Goal: Use online tool/utility: Utilize a website feature to perform a specific function

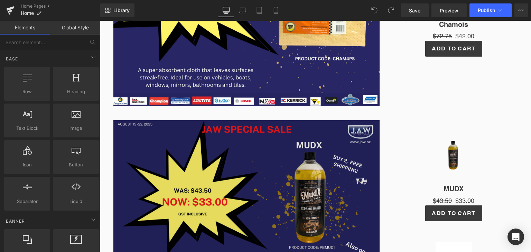
scroll to position [252, 0]
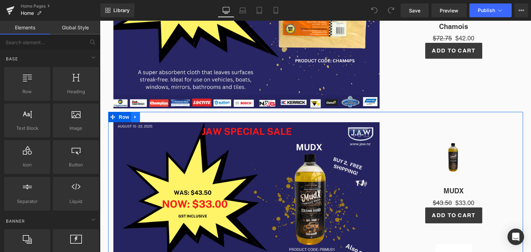
click at [134, 117] on icon at bounding box center [134, 117] width 1 height 3
click at [151, 117] on icon at bounding box center [153, 117] width 5 height 5
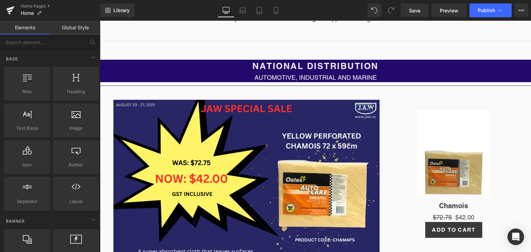
scroll to position [73, 0]
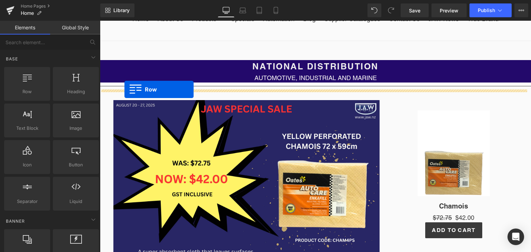
drag, startPoint x: 126, startPoint y: 101, endPoint x: 124, endPoint y: 90, distance: 11.5
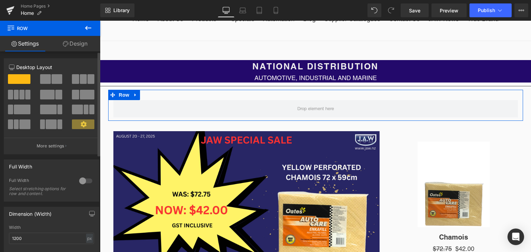
click at [57, 92] on span at bounding box center [58, 95] width 7 height 10
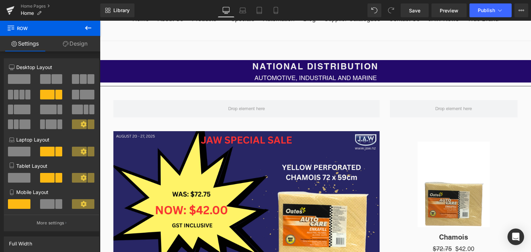
click at [85, 30] on icon at bounding box center [88, 28] width 8 height 8
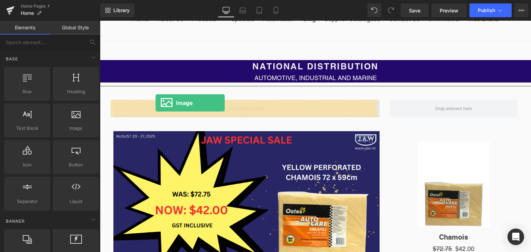
drag, startPoint x: 172, startPoint y: 145, endPoint x: 157, endPoint y: 105, distance: 42.6
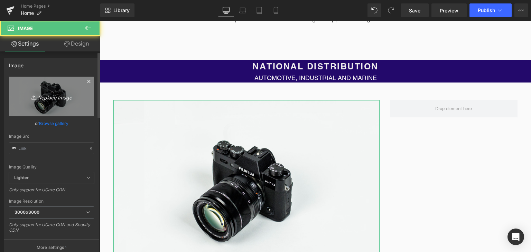
click at [65, 90] on link "Replace Image" at bounding box center [51, 97] width 85 height 40
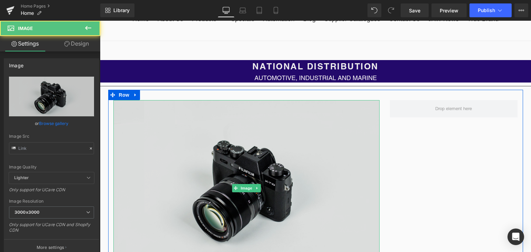
click at [236, 151] on img at bounding box center [246, 188] width 266 height 176
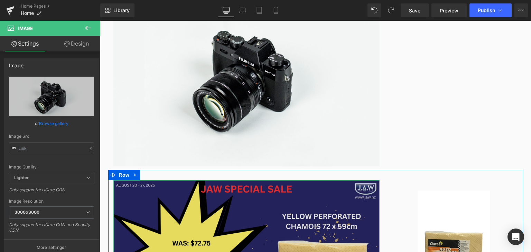
scroll to position [145, 0]
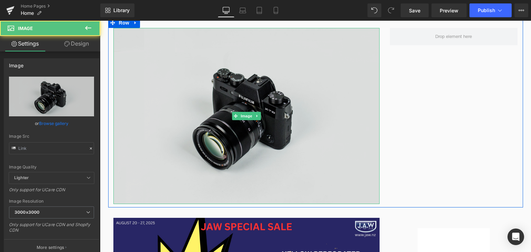
click at [220, 108] on img at bounding box center [246, 116] width 266 height 176
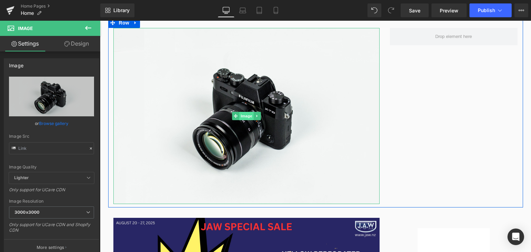
click at [245, 117] on span "Image" at bounding box center [246, 116] width 15 height 8
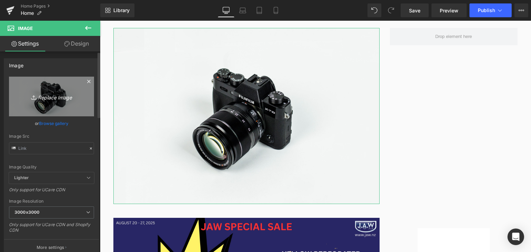
click at [60, 93] on icon "Replace Image" at bounding box center [51, 96] width 55 height 9
type input "C:\fakepath\JAW SPECIAL SALE (53).png"
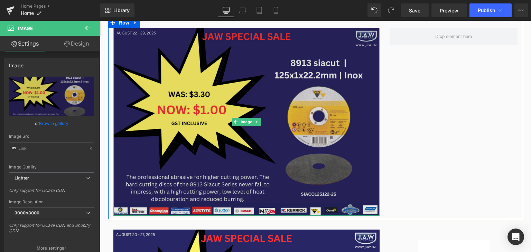
scroll to position [114, 0]
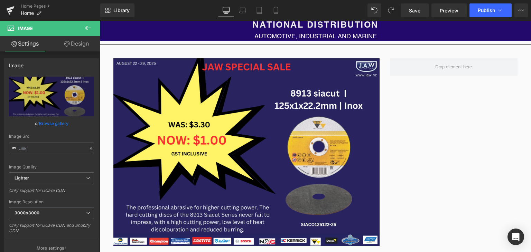
click at [86, 26] on icon at bounding box center [88, 28] width 8 height 8
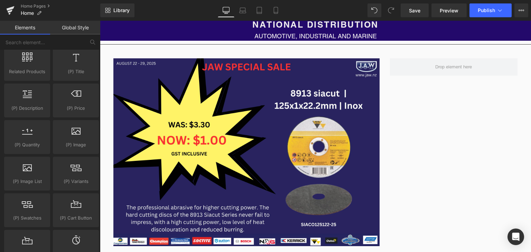
scroll to position [552, 0]
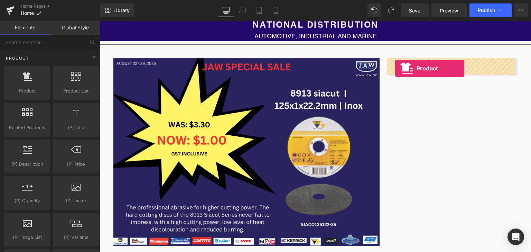
drag, startPoint x: 122, startPoint y: 107, endPoint x: 405, endPoint y: 67, distance: 286.3
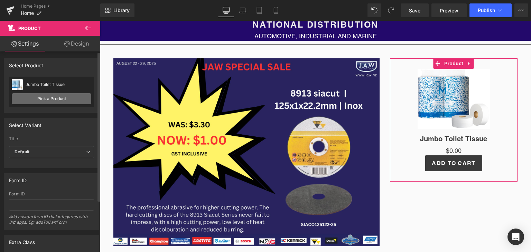
click at [65, 100] on link "Pick a Product" at bounding box center [52, 98] width 80 height 11
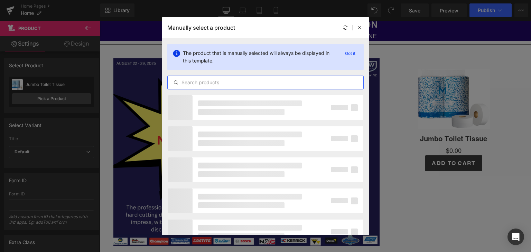
click at [232, 85] on input "text" at bounding box center [266, 82] width 196 height 8
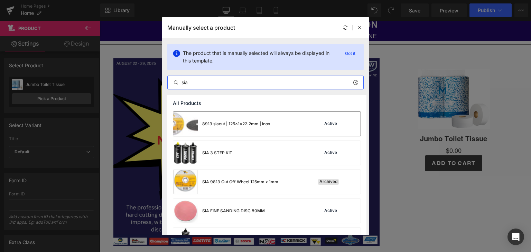
type input "sia"
click at [225, 120] on div "8913 siacut | 125x1x22.2mm | Inox" at bounding box center [221, 124] width 97 height 24
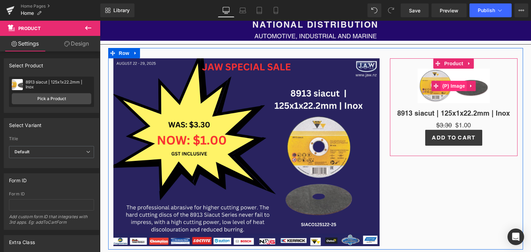
click at [452, 82] on span "(P) Image" at bounding box center [454, 86] width 26 height 10
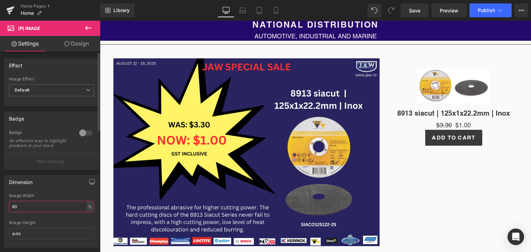
click at [56, 208] on input "60" at bounding box center [51, 206] width 85 height 11
type input "6"
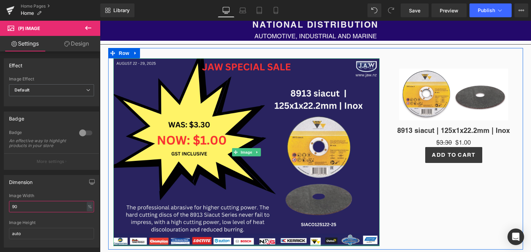
type input "9"
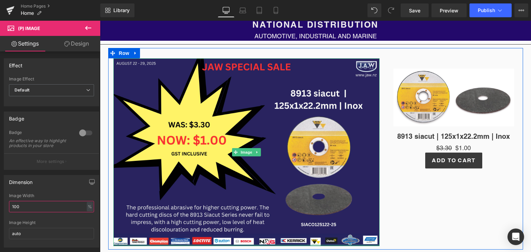
type input "100"
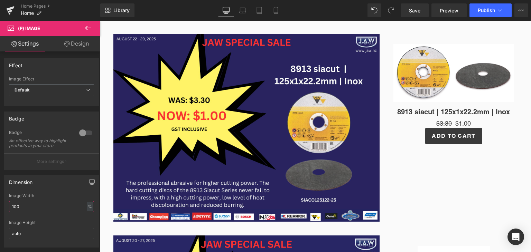
scroll to position [119, 0]
